Goal: Check status

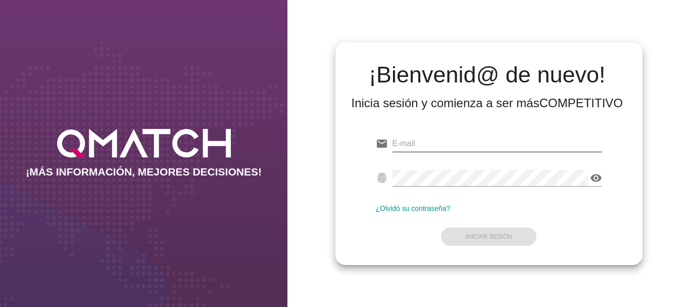
click at [408, 142] on input "email" at bounding box center [497, 143] width 210 height 16
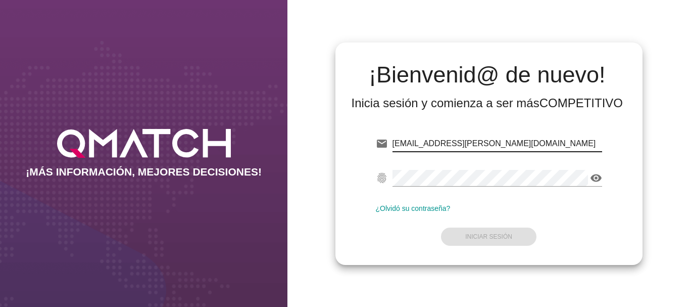
type input "[EMAIL_ADDRESS][PERSON_NAME][DOMAIN_NAME]"
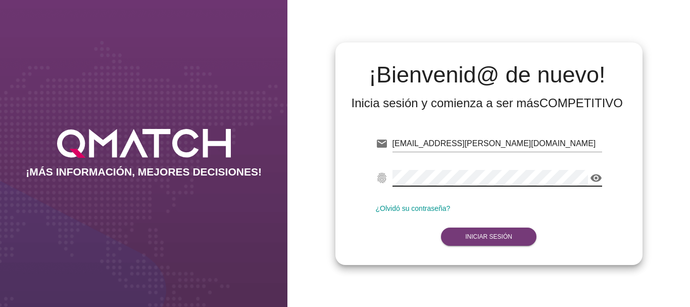
click at [513, 231] on button "Iniciar Sesión" at bounding box center [488, 236] width 95 height 18
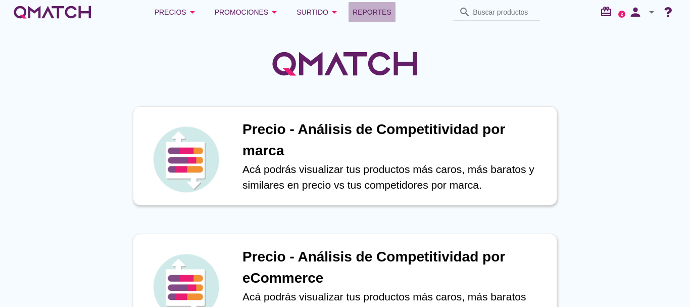
click at [379, 11] on span "Reportes" at bounding box center [372, 12] width 39 height 12
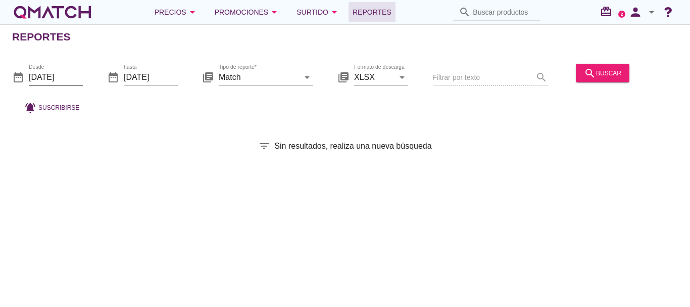
click at [56, 74] on input "[DATE]" at bounding box center [56, 77] width 54 height 16
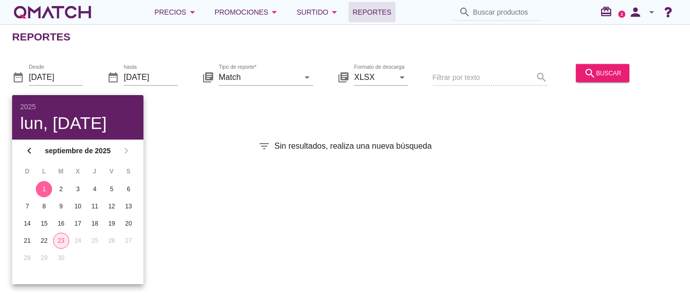
click at [62, 241] on div "23" at bounding box center [61, 240] width 15 height 9
type input "[DATE]"
click at [604, 74] on div "search buscar" at bounding box center [602, 73] width 37 height 12
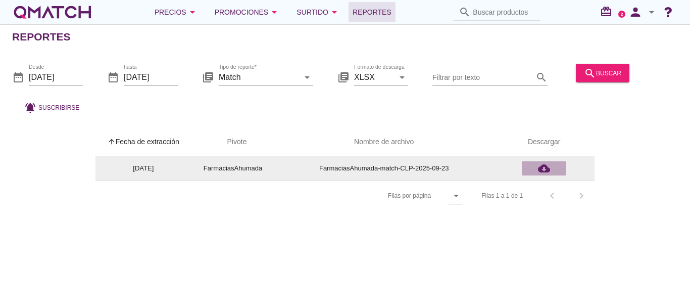
click at [546, 167] on icon "cloud_download" at bounding box center [544, 168] width 12 height 12
